Goal: Navigation & Orientation: Find specific page/section

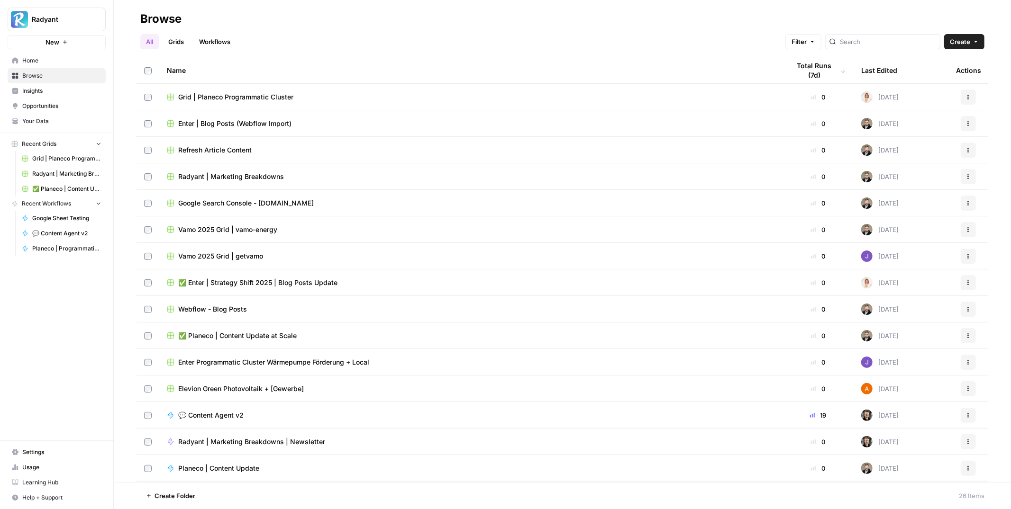
click at [46, 118] on span "Your Data" at bounding box center [61, 121] width 79 height 9
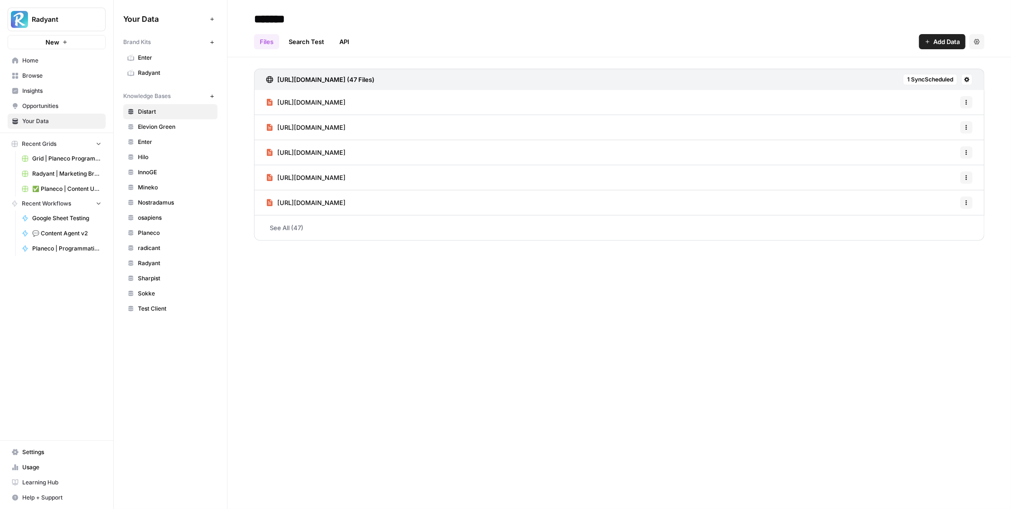
click at [152, 138] on span "Enter" at bounding box center [175, 142] width 75 height 9
click at [341, 77] on h3 "[URL][DOMAIN_NAME] (688 Files)" at bounding box center [327, 79] width 101 height 9
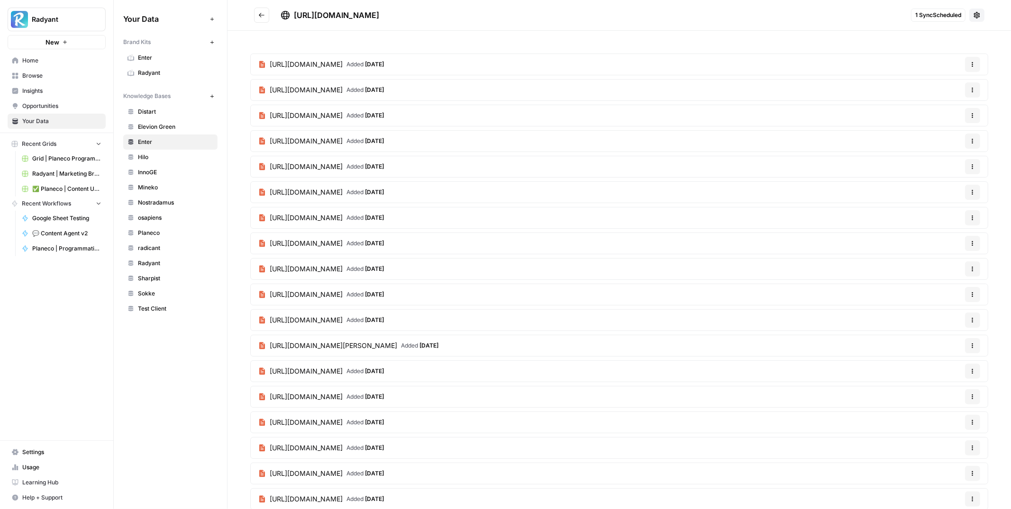
click at [260, 13] on icon "Go back" at bounding box center [262, 15] width 6 height 4
